Goal: Task Accomplishment & Management: Complete application form

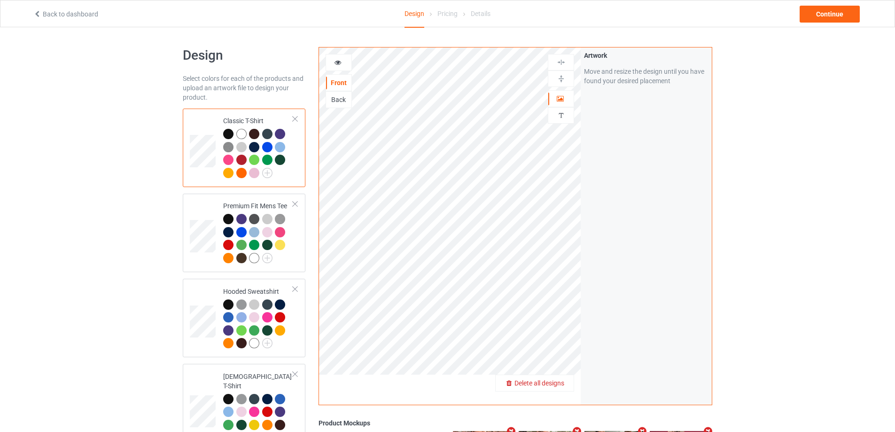
click at [553, 379] on div "Delete all designs" at bounding box center [535, 382] width 78 height 9
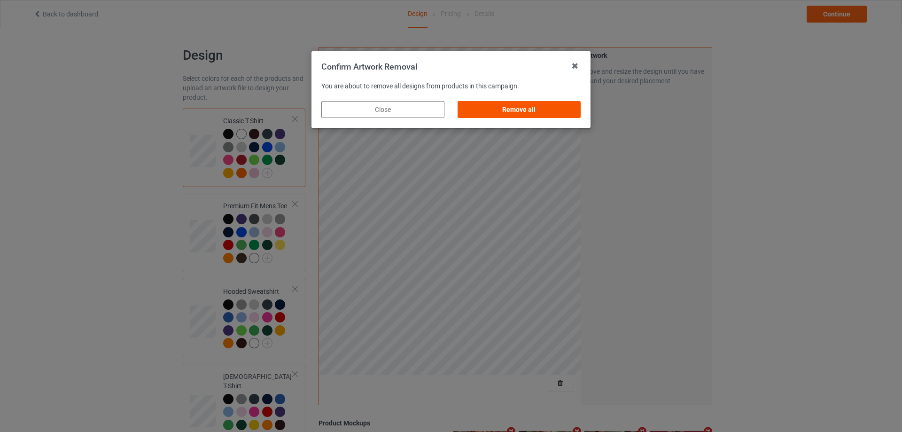
click at [575, 104] on div "Remove all" at bounding box center [519, 109] width 123 height 17
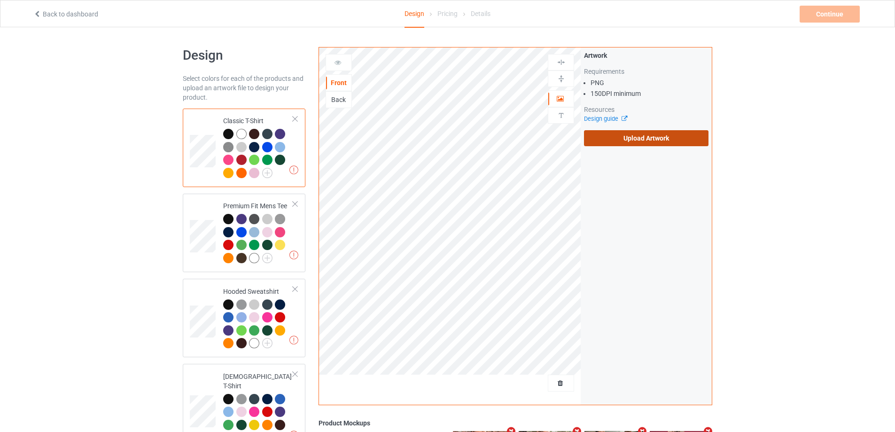
click at [657, 140] on label "Upload Artwork" at bounding box center [646, 138] width 124 height 16
click at [623, 132] on label "Upload Artwork" at bounding box center [646, 138] width 124 height 16
click at [0, 0] on input "Upload Artwork" at bounding box center [0, 0] width 0 height 0
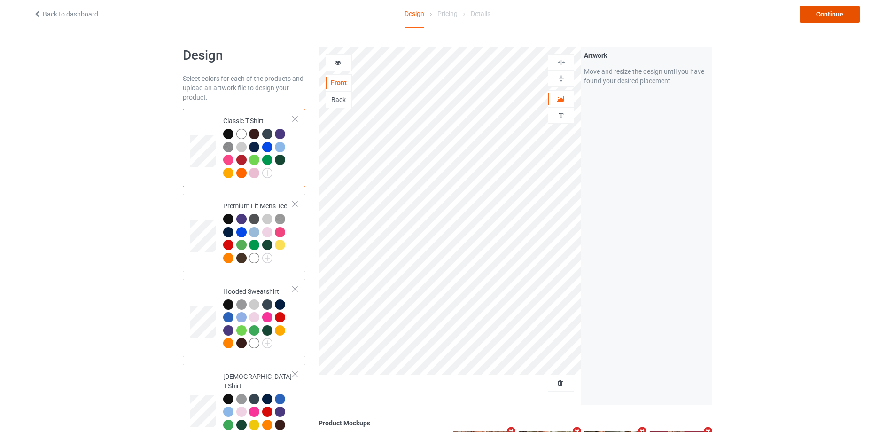
click at [854, 17] on div "Continue" at bounding box center [829, 14] width 60 height 17
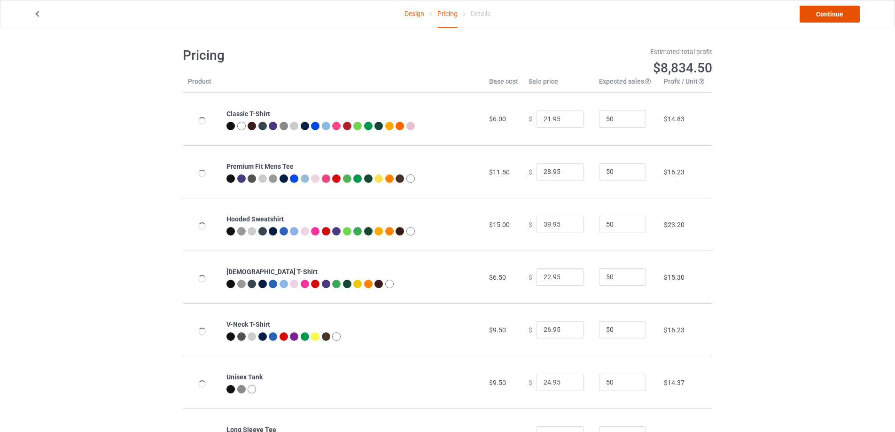
click at [854, 17] on link "Continue" at bounding box center [829, 14] width 60 height 17
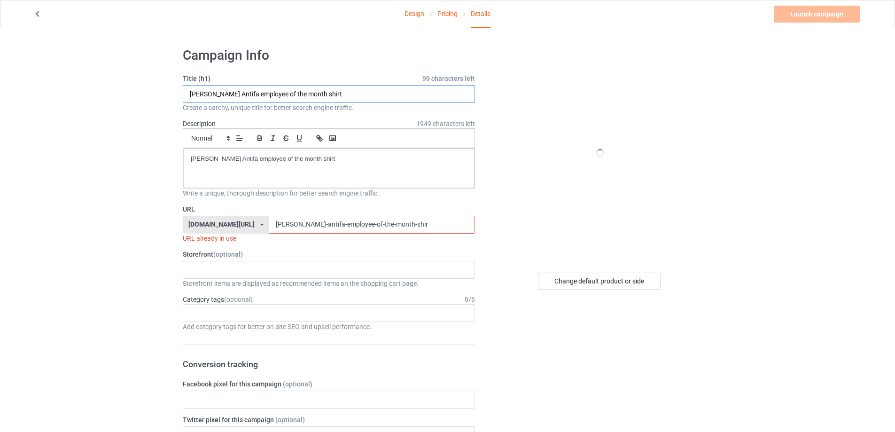
paste input "[PERSON_NAME]'s Books Logo"
type input "[PERSON_NAME]'s Books Logo shirt"
drag, startPoint x: 354, startPoint y: 171, endPoint x: 31, endPoint y: 144, distance: 324.7
